Goal: Task Accomplishment & Management: Complete application form

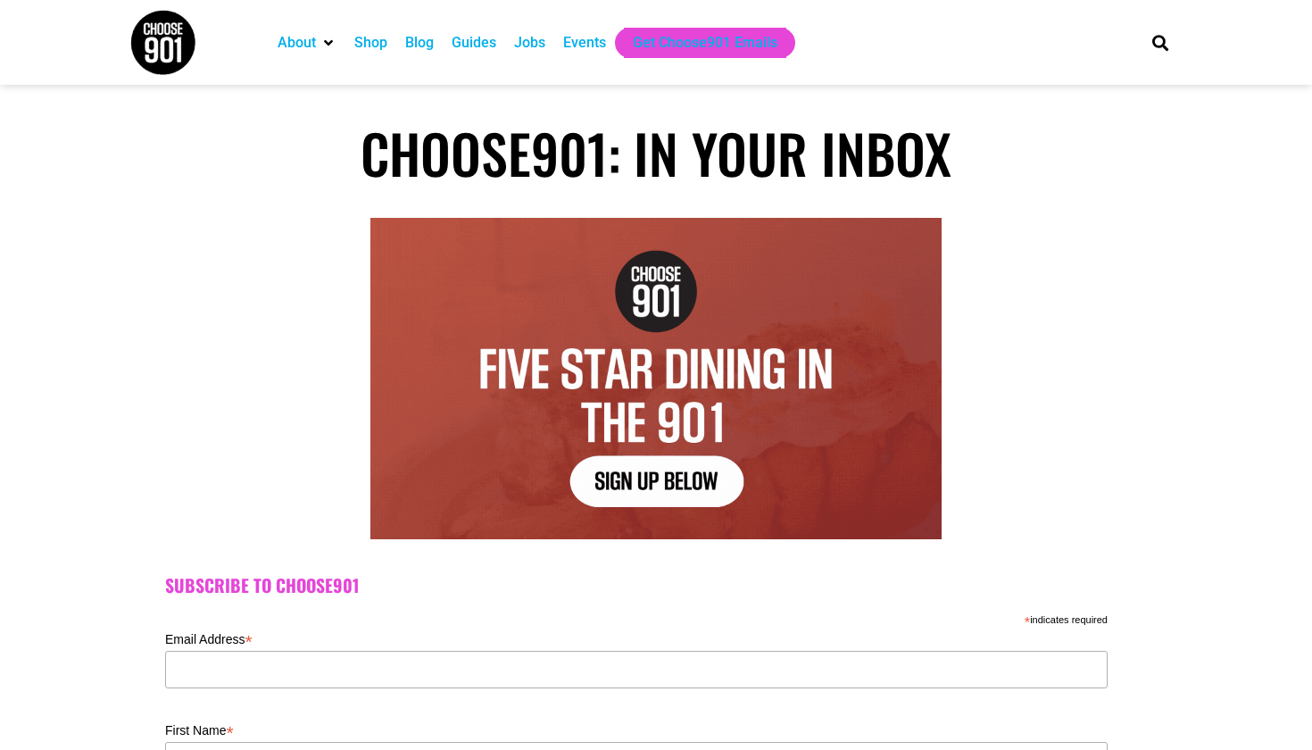
click at [519, 46] on div "Jobs" at bounding box center [529, 43] width 49 height 30
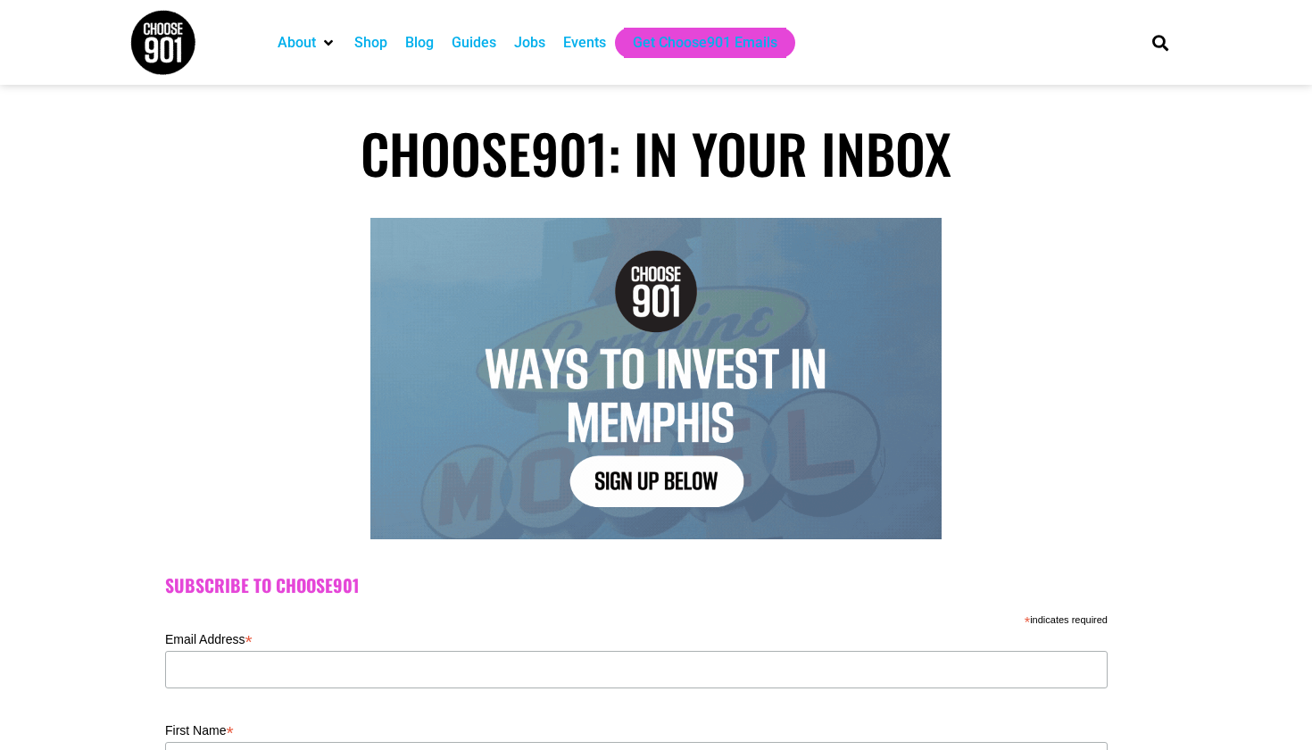
click at [527, 44] on div "Jobs" at bounding box center [529, 42] width 31 height 21
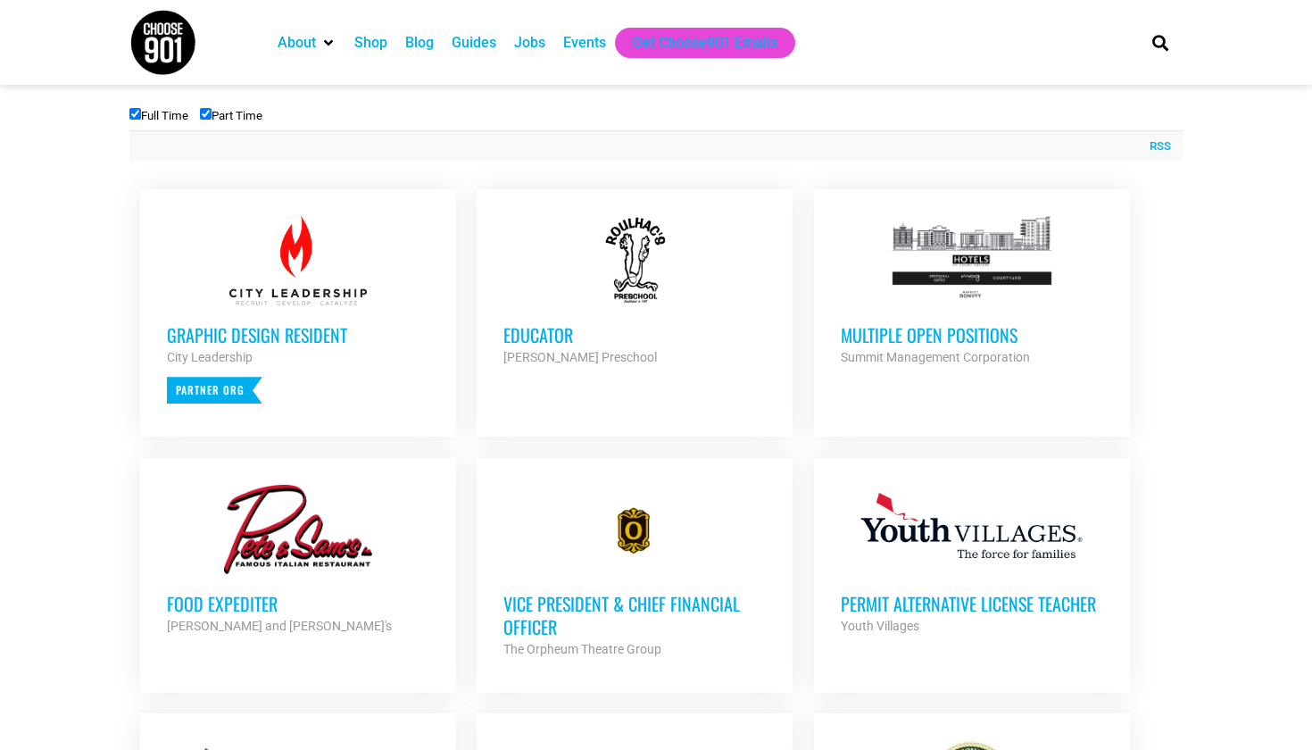
scroll to position [630, 0]
click at [911, 329] on h3 "Multiple Open Positions" at bounding box center [972, 333] width 262 height 23
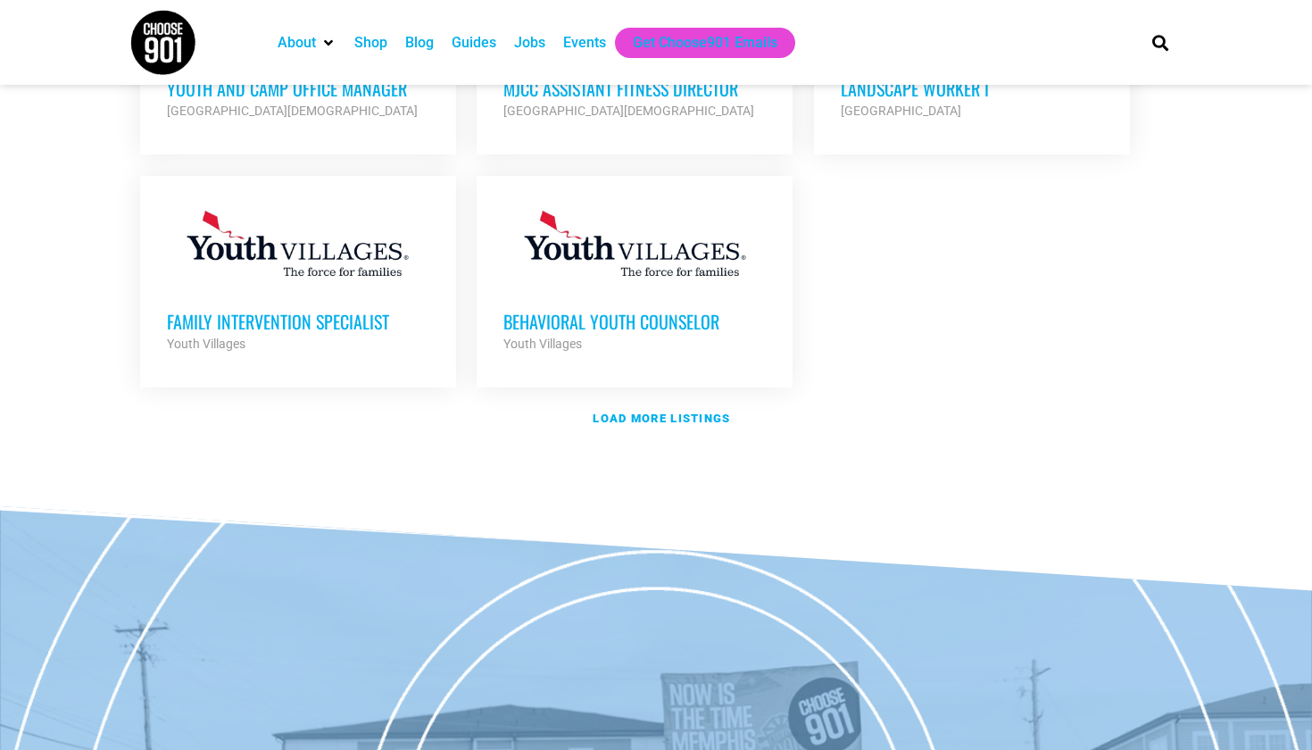
scroll to position [2239, 0]
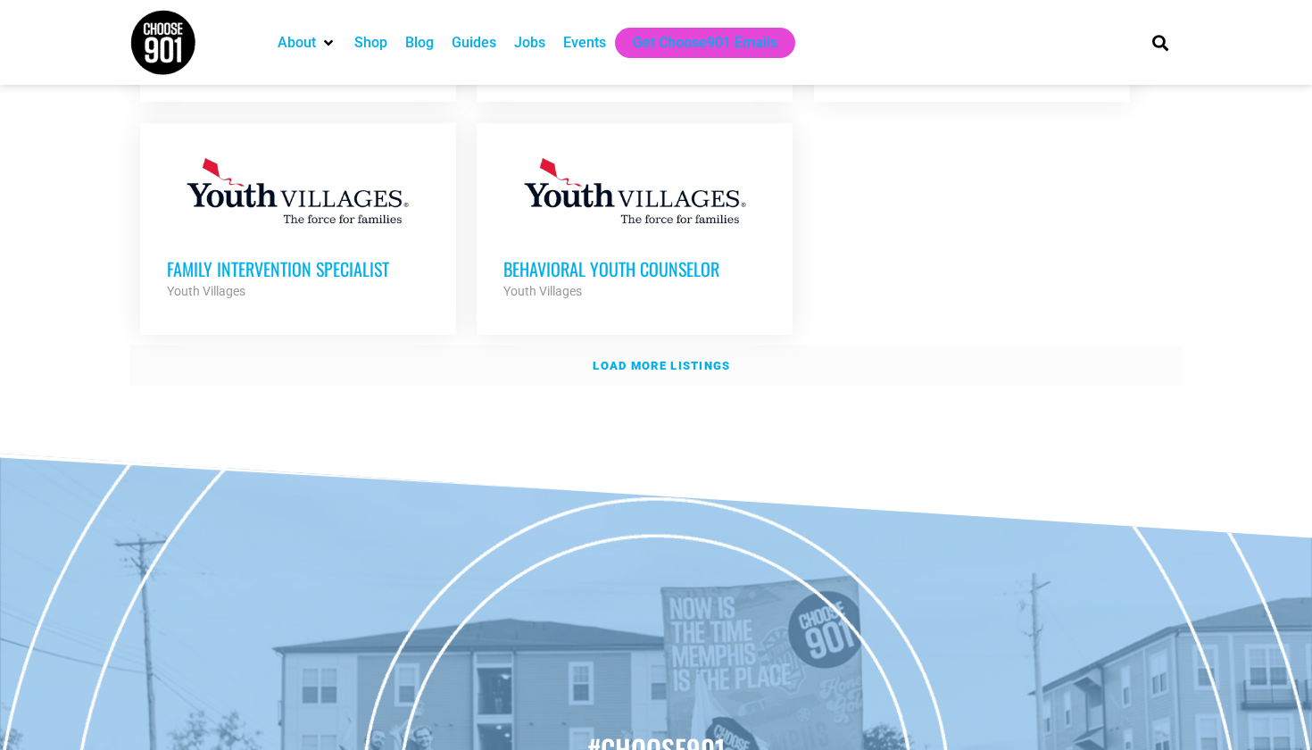
click at [655, 359] on strong "Load more listings" at bounding box center [661, 365] width 137 height 13
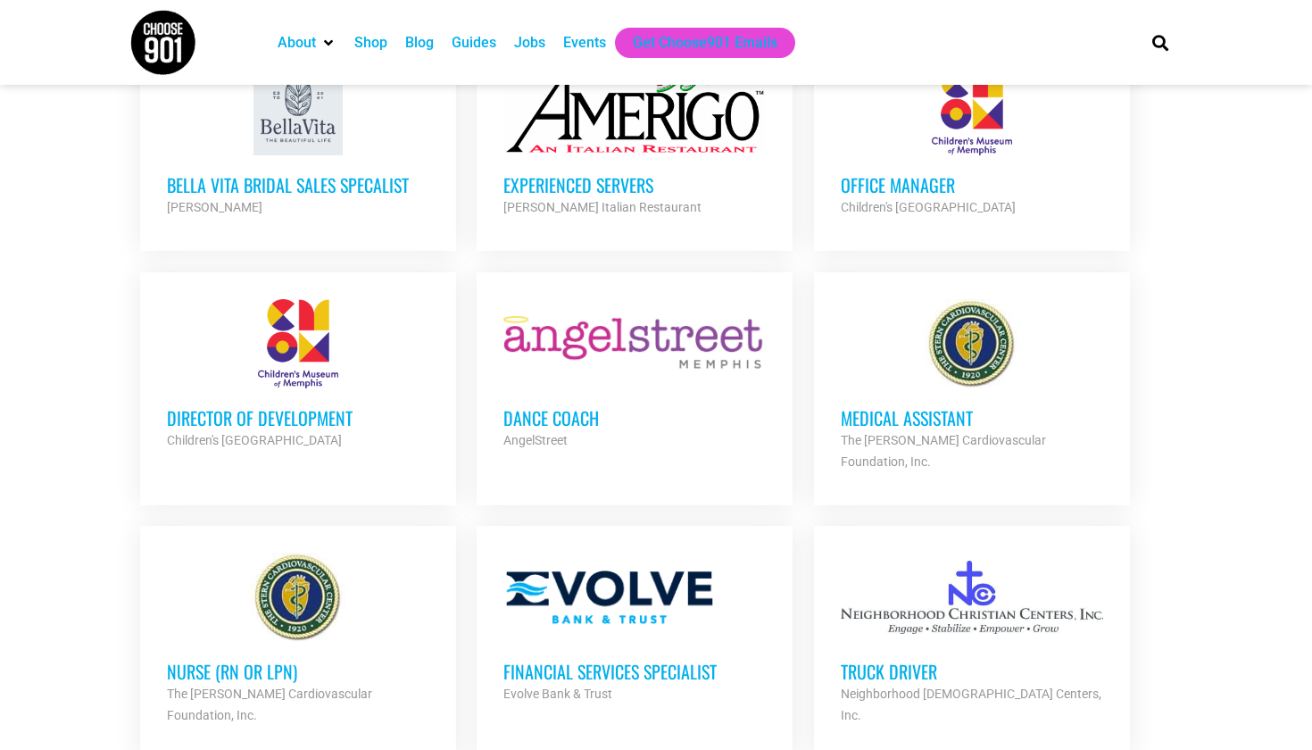
scroll to position [3368, 0]
click at [891, 172] on h3 "Office Manager" at bounding box center [972, 183] width 262 height 23
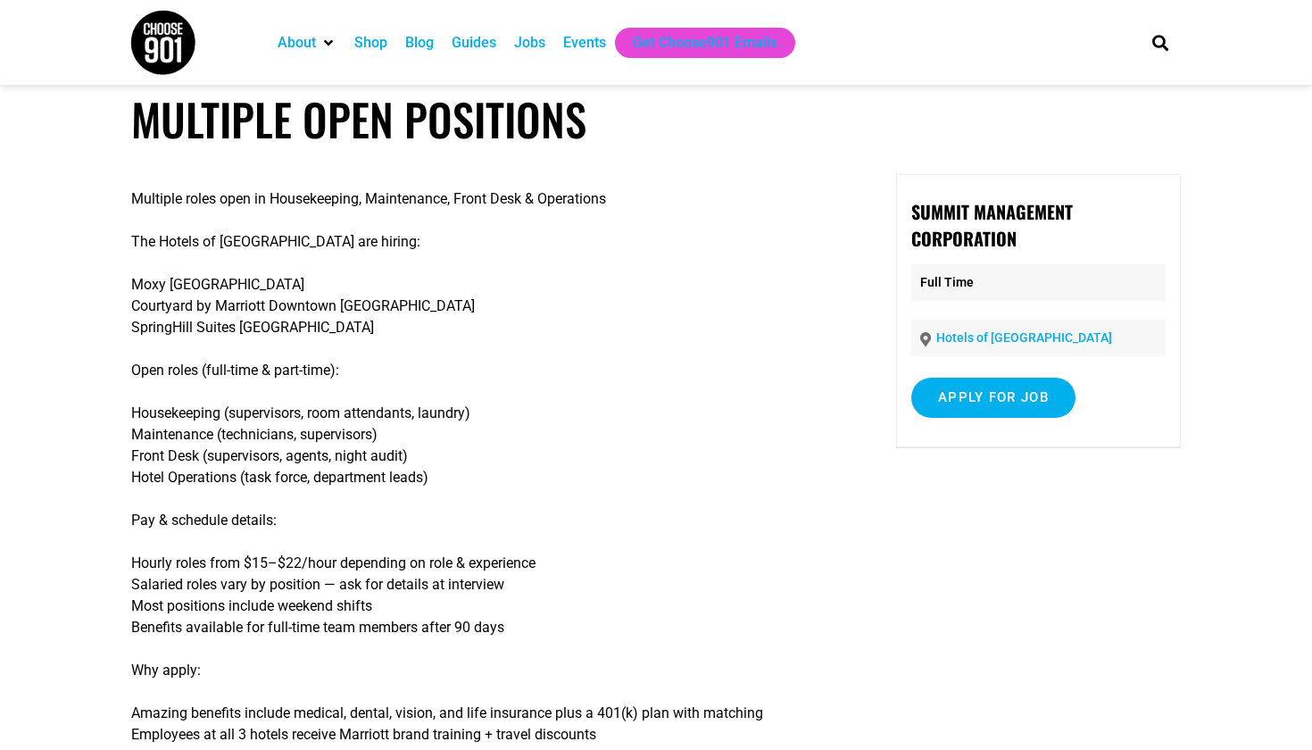
scroll to position [23, 0]
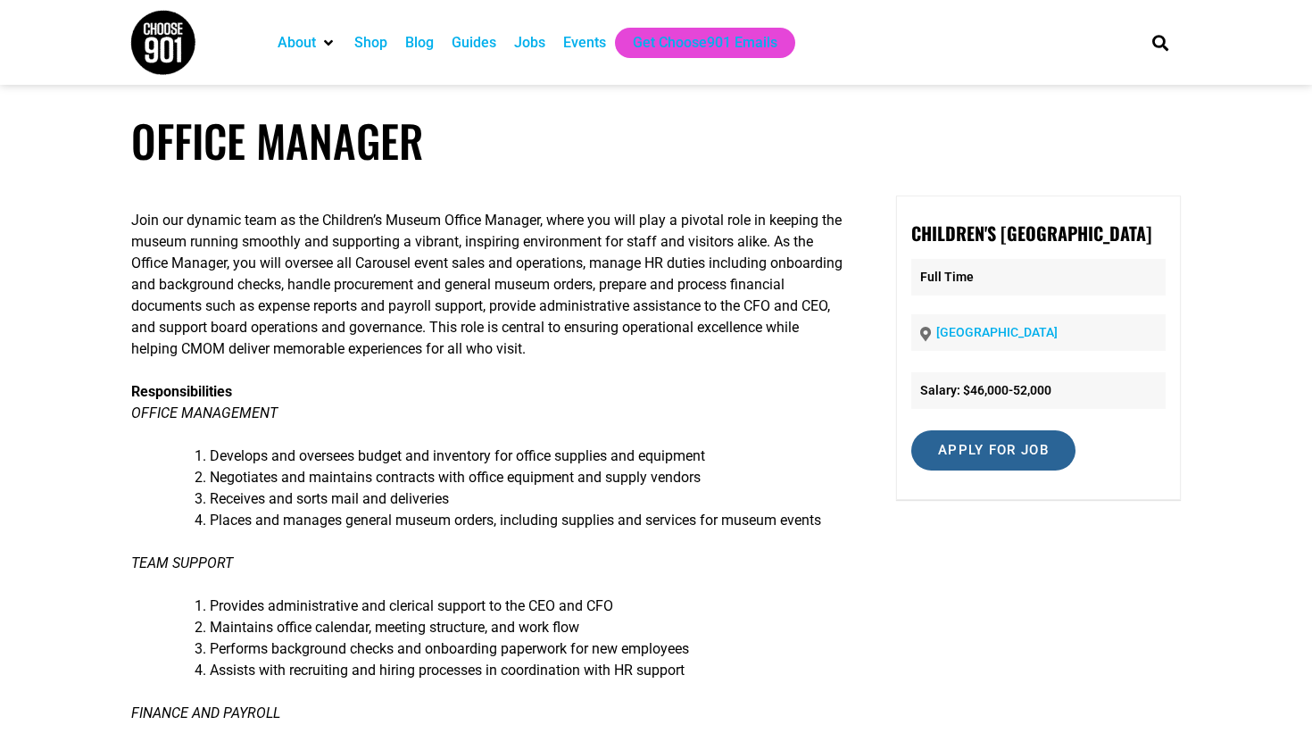
click at [942, 444] on input "Apply for job" at bounding box center [993, 450] width 164 height 40
